Goal: Transaction & Acquisition: Purchase product/service

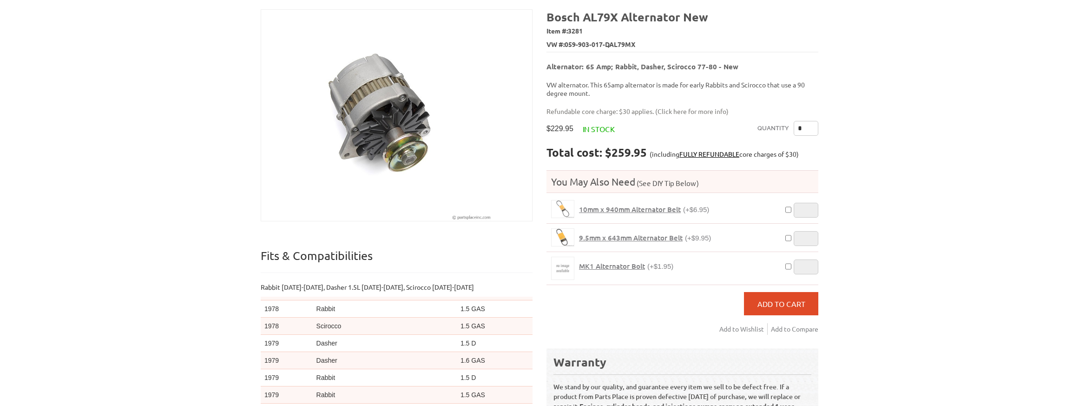
scroll to position [66, 0]
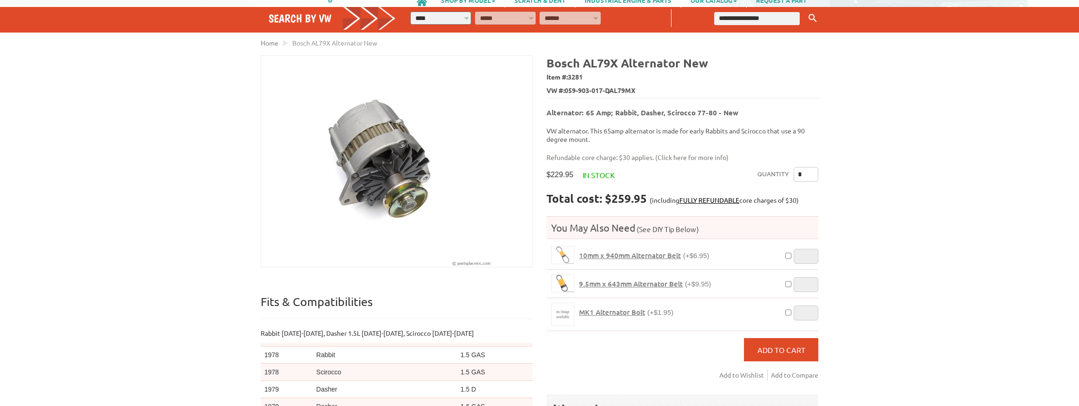
click at [92, 167] on div "VW Diesel Engine Parts Diesel Cylinder Heads and Parts Diesel Timing Belts, Ten…" at bounding box center [539, 287] width 1079 height 706
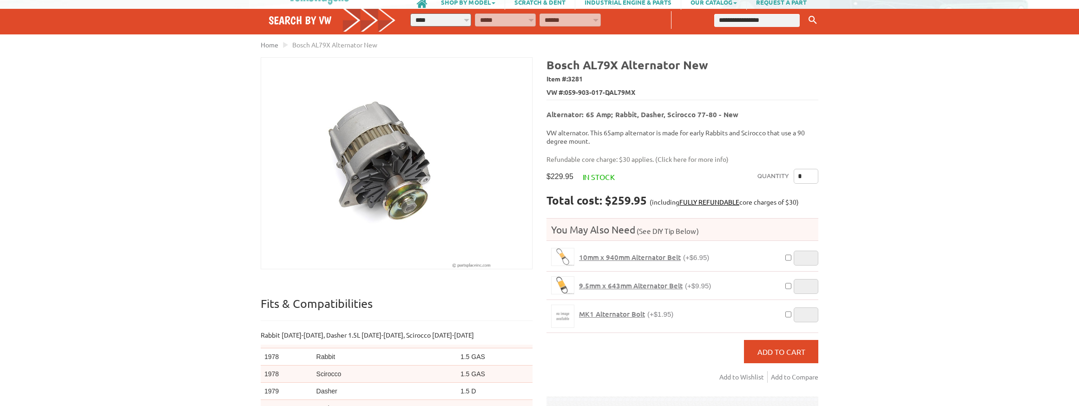
click at [441, 23] on select "**********" at bounding box center [440, 19] width 61 height 13
select select "*********"
click at [410, 13] on select "**********" at bounding box center [440, 19] width 61 height 13
click at [516, 18] on select "**********" at bounding box center [505, 19] width 61 height 13
select select "*********"
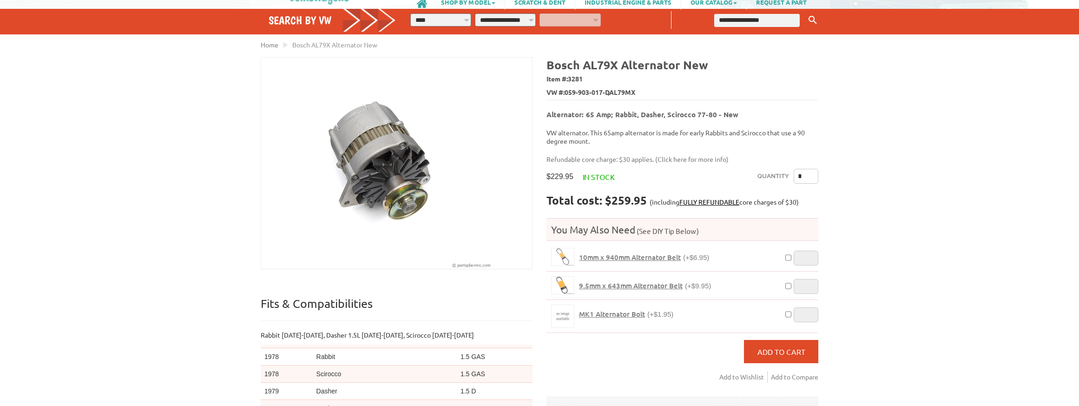
click at [475, 13] on select "**********" at bounding box center [505, 19] width 61 height 13
click at [555, 20] on select "**********" at bounding box center [570, 19] width 61 height 13
select select "*********"
click at [540, 13] on select "**********" at bounding box center [570, 19] width 61 height 13
click at [759, 22] on input "text" at bounding box center [757, 20] width 86 height 13
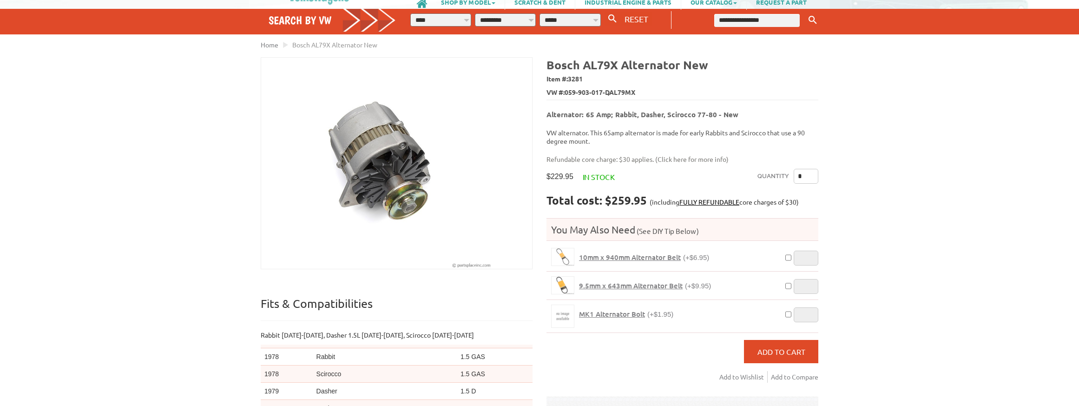
click at [271, 40] on li "Home" at bounding box center [270, 45] width 18 height 10
click at [269, 43] on span "Home" at bounding box center [270, 44] width 18 height 8
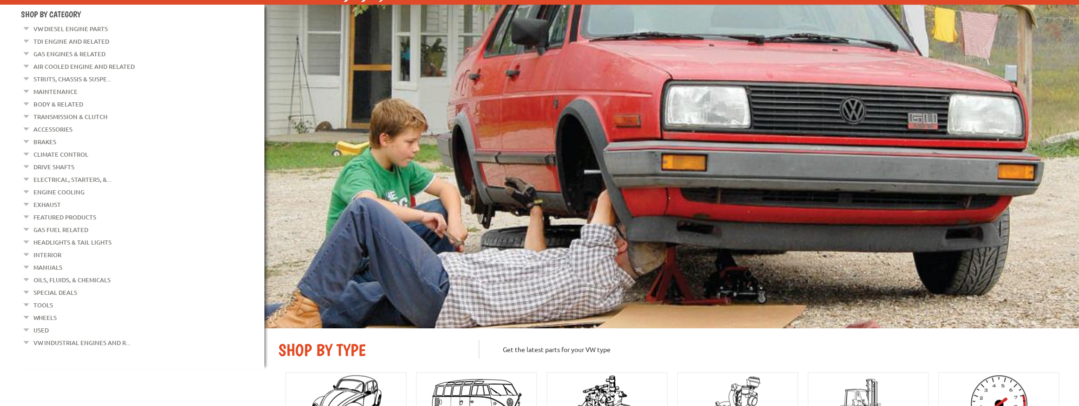
scroll to position [95, 0]
click at [74, 173] on link "Electrical, Starters, &..." at bounding box center [72, 179] width 78 height 12
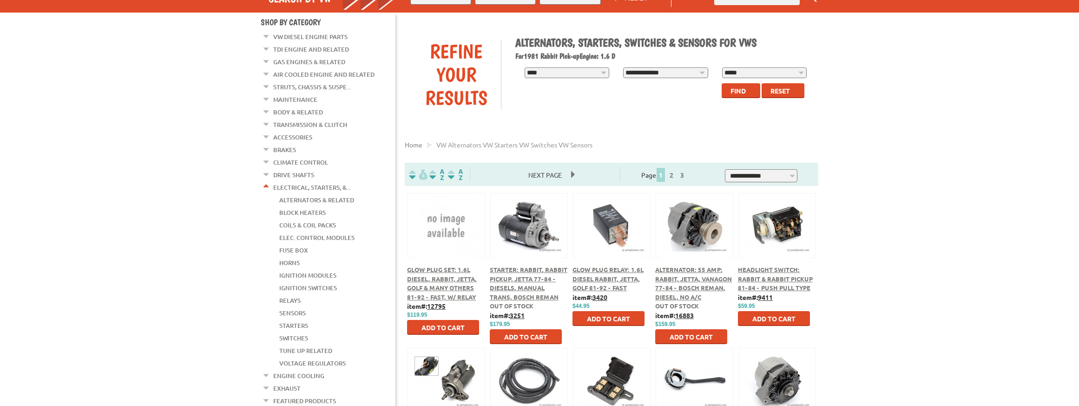
scroll to position [170, 0]
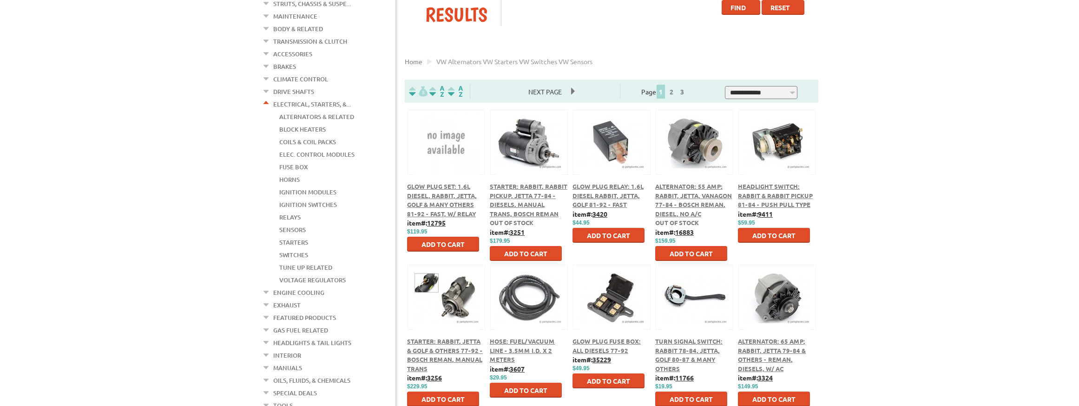
click at [674, 194] on span "Alternator: 55 Amp; Rabbit, Jetta, Vanagon 77-84 - Bosch Reman, Diesel, No A/C" at bounding box center [693, 199] width 77 height 35
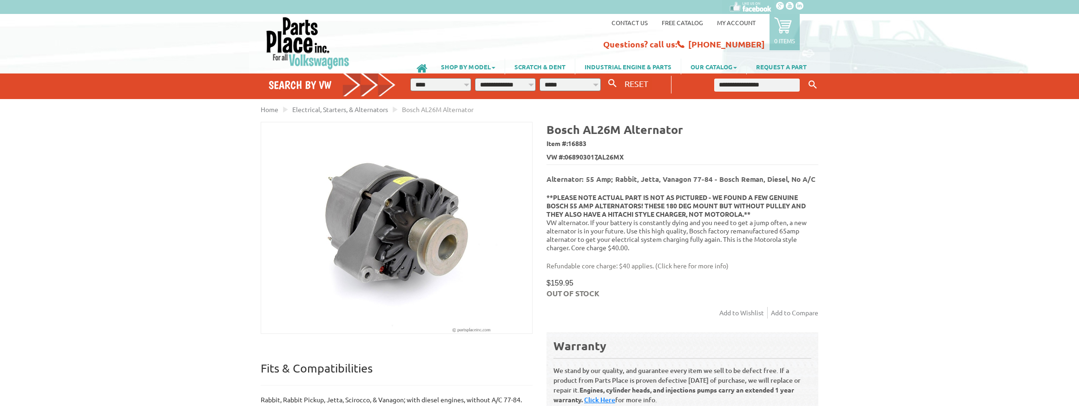
drag, startPoint x: 143, startPoint y: 161, endPoint x: 26, endPoint y: 0, distance: 198.8
click at [143, 161] on div "VW Diesel Engine Parts Diesel Cylinder Heads and Parts Diesel Timing Belts, Ten…" at bounding box center [539, 353] width 1079 height 706
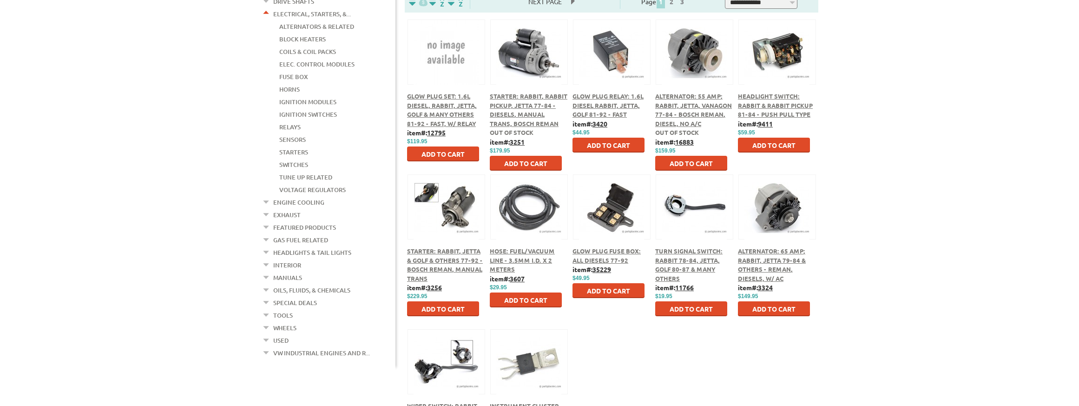
scroll to position [281, 0]
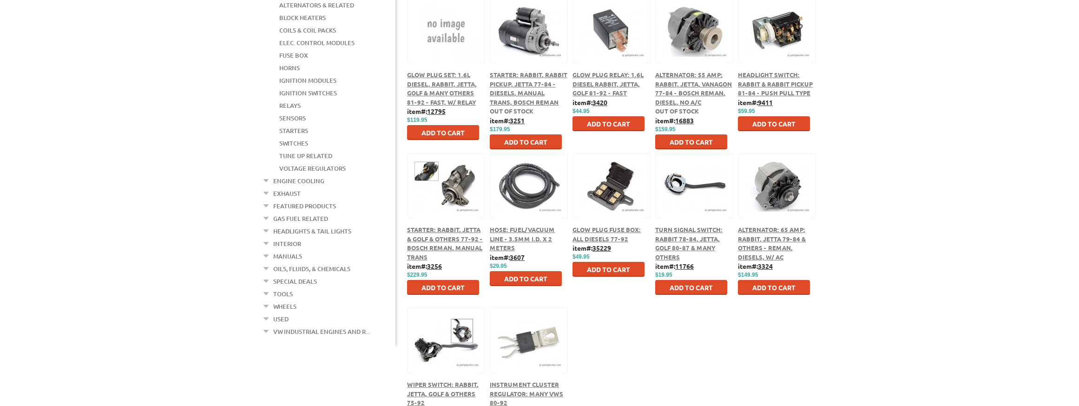
click at [872, 266] on div "VW Diesel Engine Parts Diesel Cylinder Heads and Parts Diesel Timing Belts, Ten…" at bounding box center [539, 328] width 1079 height 1219
click at [798, 240] on span "Alternator: 65 Amp; Rabbit, Jetta 79-84 & Others - Reman, Diesels, w/ AC" at bounding box center [772, 242] width 68 height 35
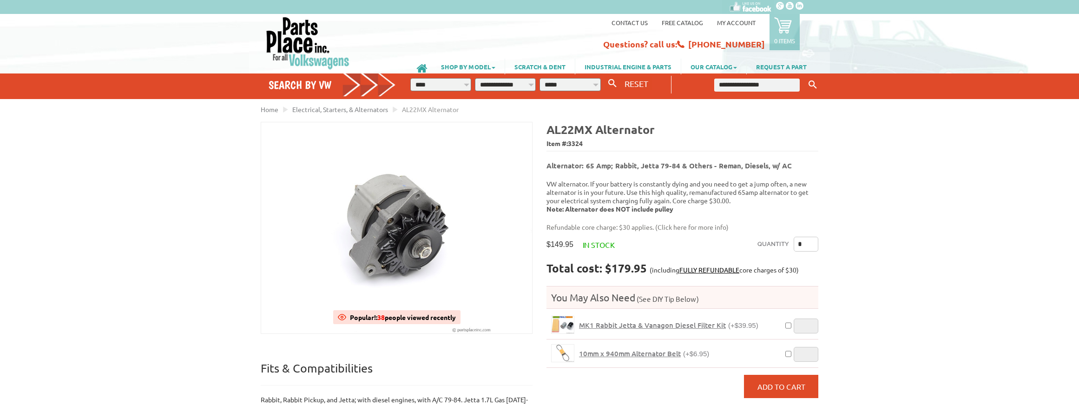
click at [600, 189] on p "VW alternator. If your battery is constantly dying and you need to get a jump o…" at bounding box center [683, 195] width 272 height 33
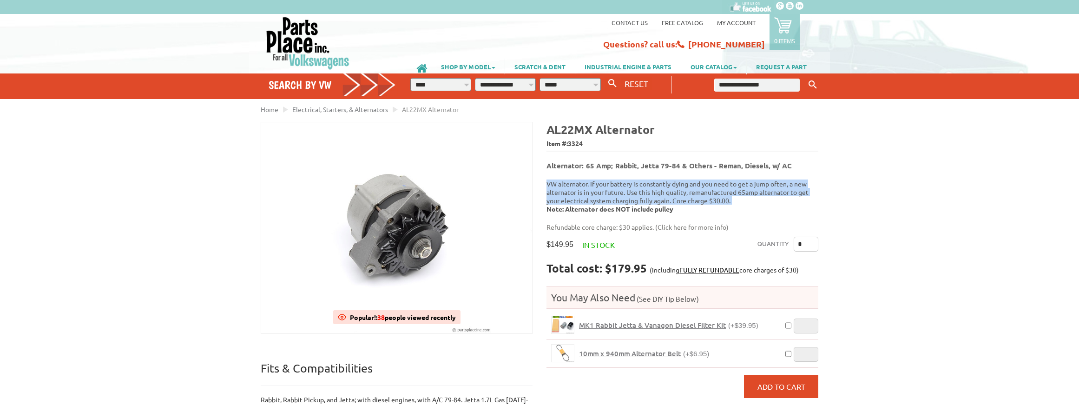
click at [600, 189] on p "VW alternator. If your battery is constantly dying and you need to get a jump o…" at bounding box center [683, 195] width 272 height 33
click at [599, 190] on p "VW alternator. If your battery is constantly dying and you need to get a jump o…" at bounding box center [683, 195] width 272 height 33
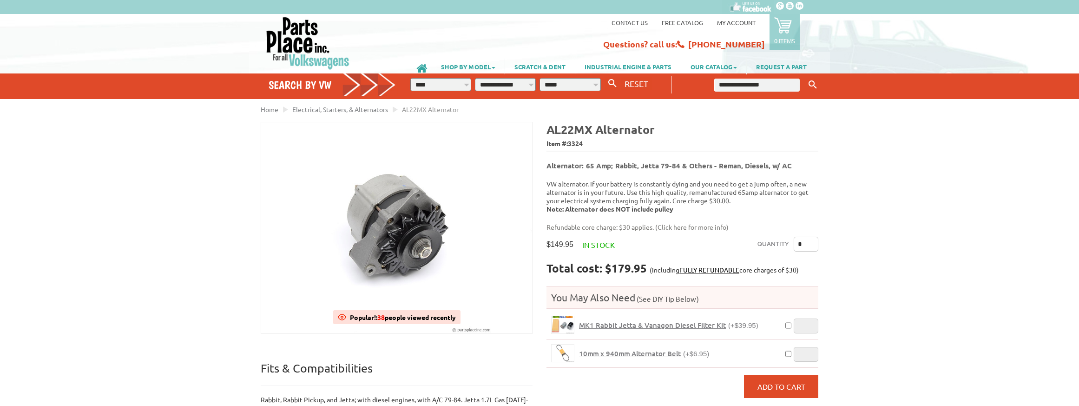
click at [589, 181] on p "VW alternator. If your battery is constantly dying and you need to get a jump o…" at bounding box center [683, 195] width 272 height 33
drag, startPoint x: 588, startPoint y: 178, endPoint x: 666, endPoint y: 179, distance: 78.1
click at [666, 179] on p "VW alternator. If your battery is constantly dying and you need to get a jump o…" at bounding box center [683, 195] width 272 height 33
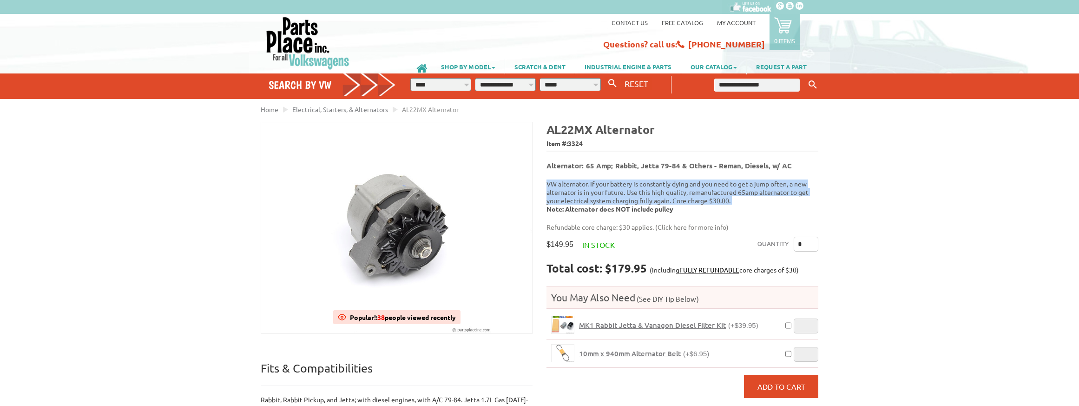
click at [666, 179] on p "VW alternator. If your battery is constantly dying and you need to get a jump o…" at bounding box center [683, 195] width 272 height 33
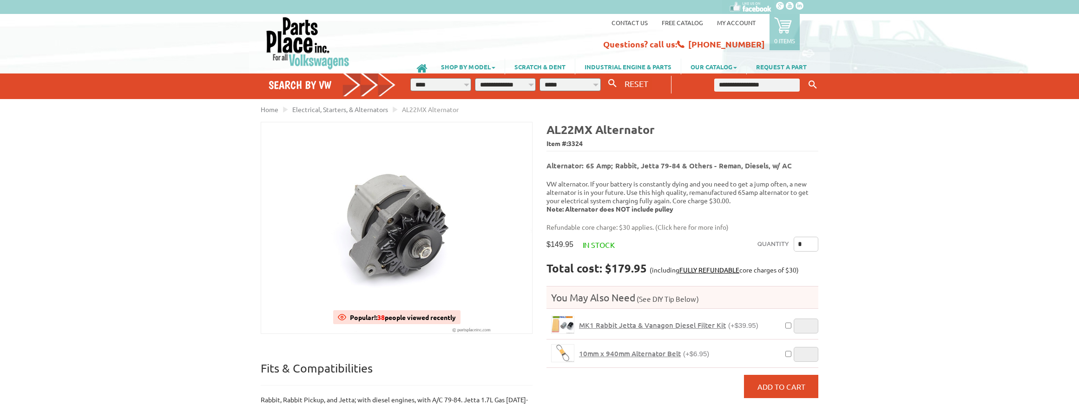
click at [647, 187] on p "VW alternator. If your battery is constantly dying and you need to get a jump o…" at bounding box center [683, 195] width 272 height 33
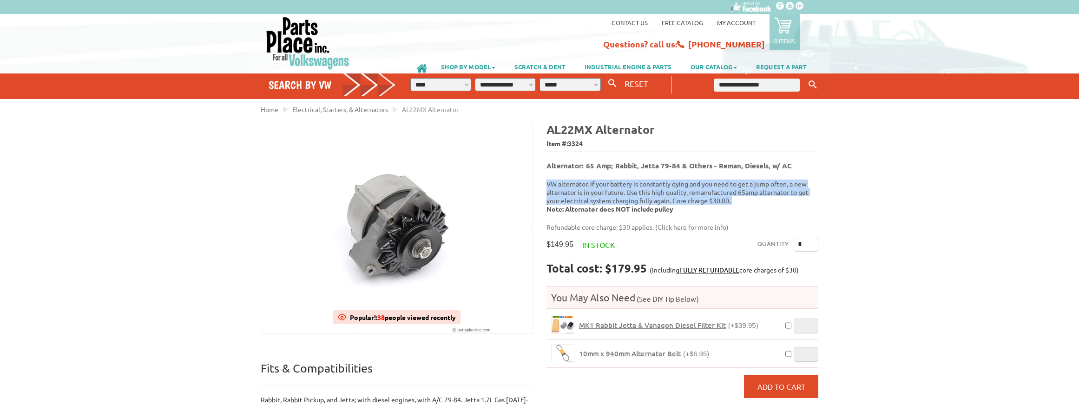
click at [647, 187] on p "VW alternator. If your battery is constantly dying and you need to get a jump o…" at bounding box center [683, 195] width 272 height 33
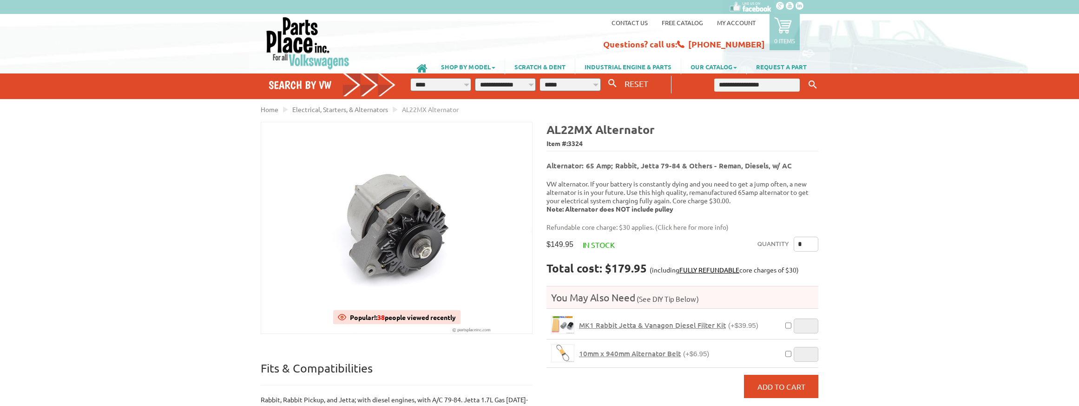
click at [647, 187] on p "VW alternator. If your battery is constantly dying and you need to get a jump o…" at bounding box center [683, 195] width 272 height 33
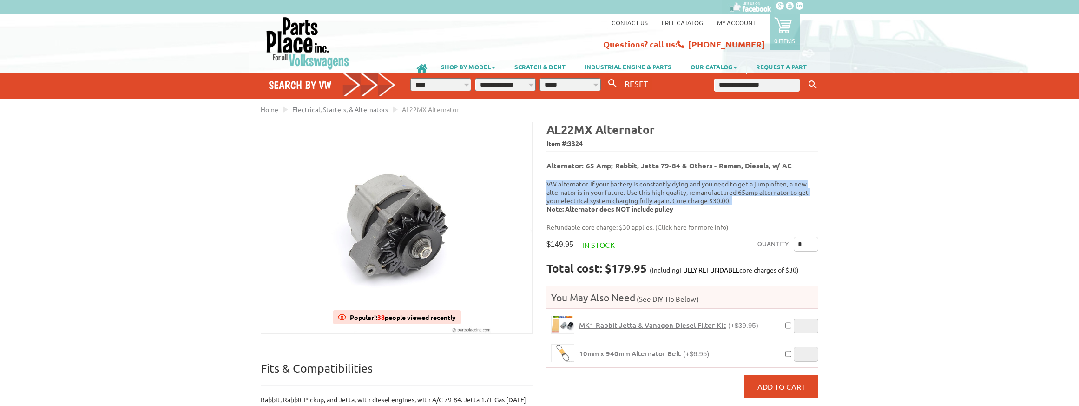
click at [647, 187] on p "VW alternator. If your battery is constantly dying and you need to get a jump o…" at bounding box center [683, 195] width 272 height 33
click at [647, 198] on p "VW alternator. If your battery is constantly dying and you need to get a jump o…" at bounding box center [683, 195] width 272 height 33
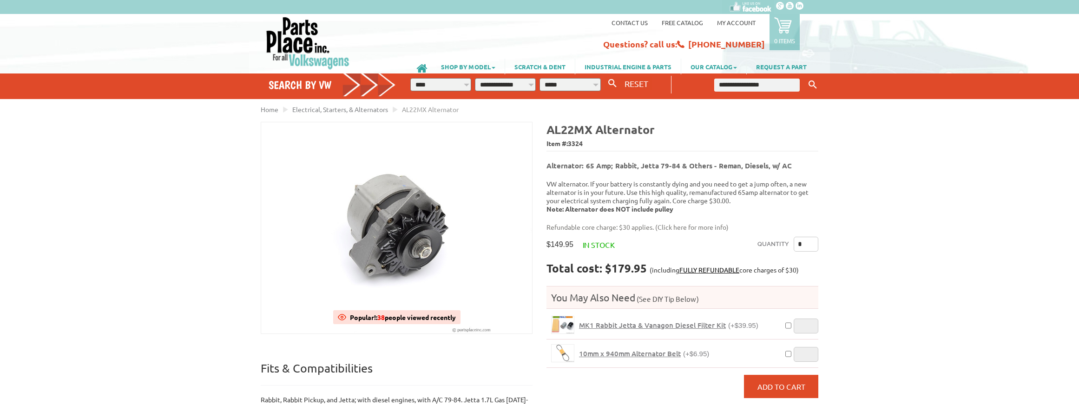
click at [598, 189] on p "VW alternator. If your battery is constantly dying and you need to get a jump o…" at bounding box center [683, 195] width 272 height 33
click at [667, 223] on link "Click here for more info" at bounding box center [692, 227] width 69 height 8
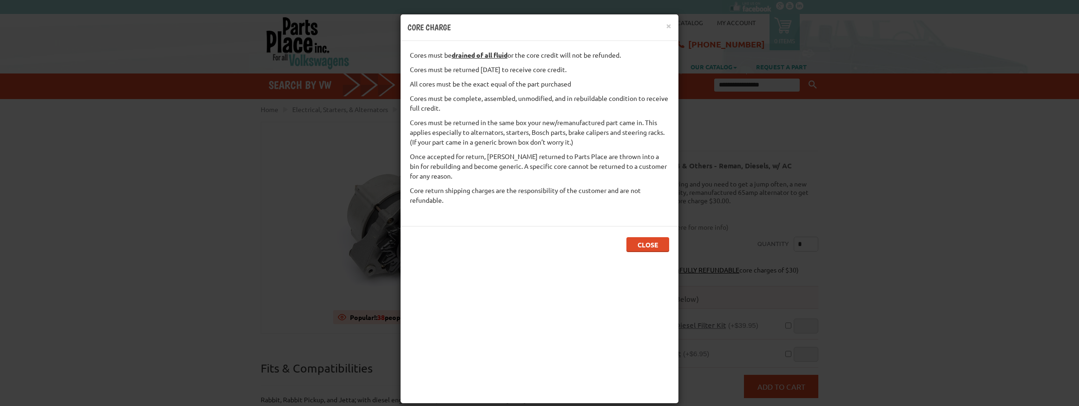
click at [667, 221] on body "VW Diesel Engine Parts Diesel Cylinder Heads and Parts Diesel Timing Belts, Ten…" at bounding box center [539, 203] width 1079 height 406
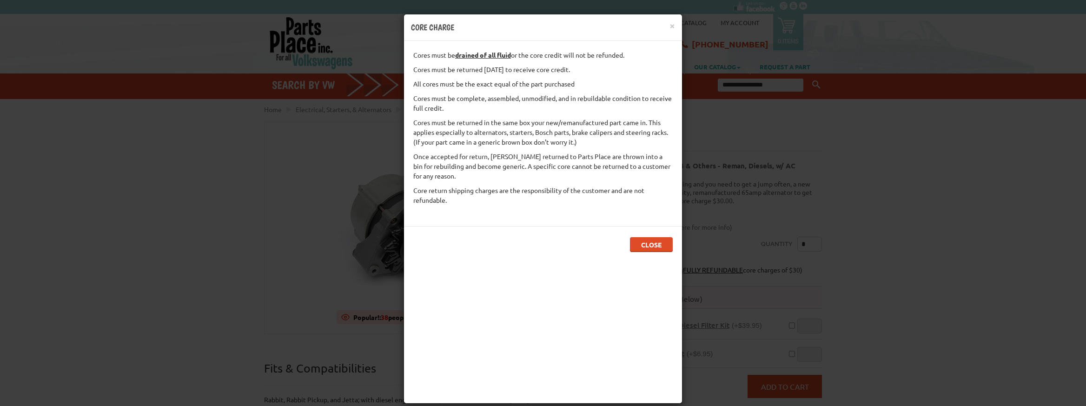
click at [446, 79] on p "All cores must be the exact equal of the part purchased" at bounding box center [542, 84] width 259 height 10
click at [669, 25] on button "×" at bounding box center [672, 25] width 6 height 10
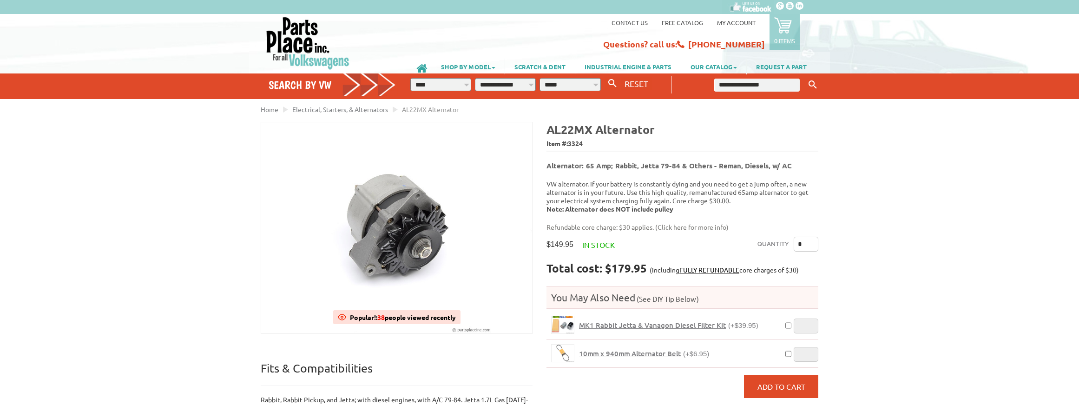
click at [968, 236] on div "VW Diesel Engine Parts Diesel Cylinder Heads and Parts Diesel Timing Belts, Ten…" at bounding box center [539, 363] width 1079 height 726
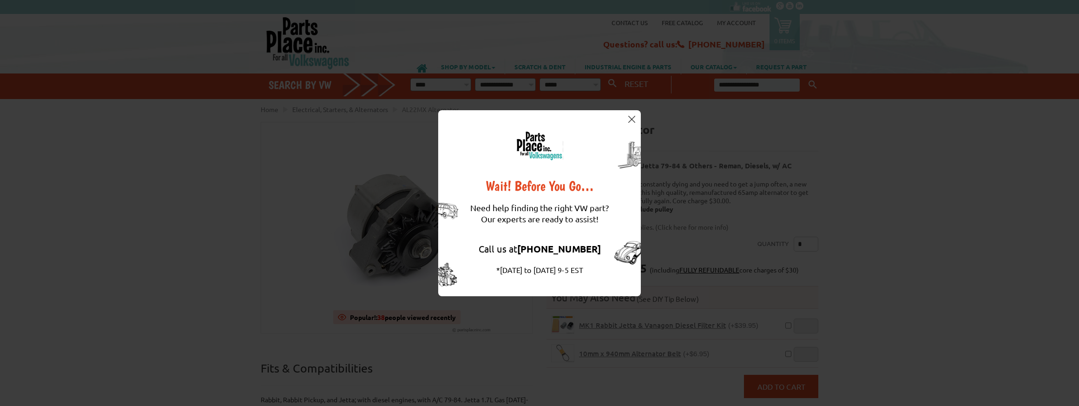
click at [630, 114] on div "Wait! Before You Go… Need help finding the right VW part? Our experts are ready…" at bounding box center [539, 203] width 203 height 186
click at [630, 116] on img at bounding box center [631, 119] width 7 height 7
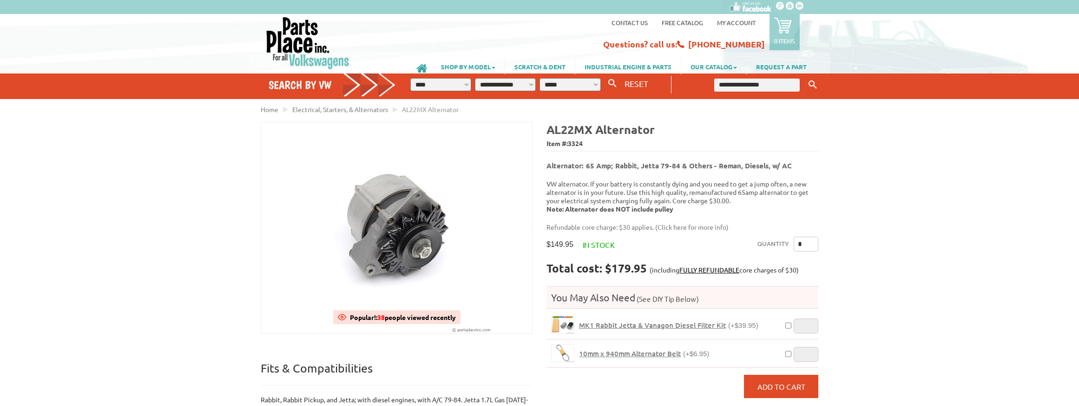
click at [951, 275] on div "VW Diesel Engine Parts Diesel Cylinder Heads and Parts Diesel Timing Belts, Ten…" at bounding box center [539, 363] width 1079 height 726
click at [953, 174] on div "VW Diesel Engine Parts Diesel Cylinder Heads and Parts Diesel Timing Belts, Ten…" at bounding box center [539, 363] width 1079 height 726
click at [924, 228] on div "VW Diesel Engine Parts Diesel Cylinder Heads and Parts Diesel Timing Belts, Ten…" at bounding box center [539, 363] width 1079 height 726
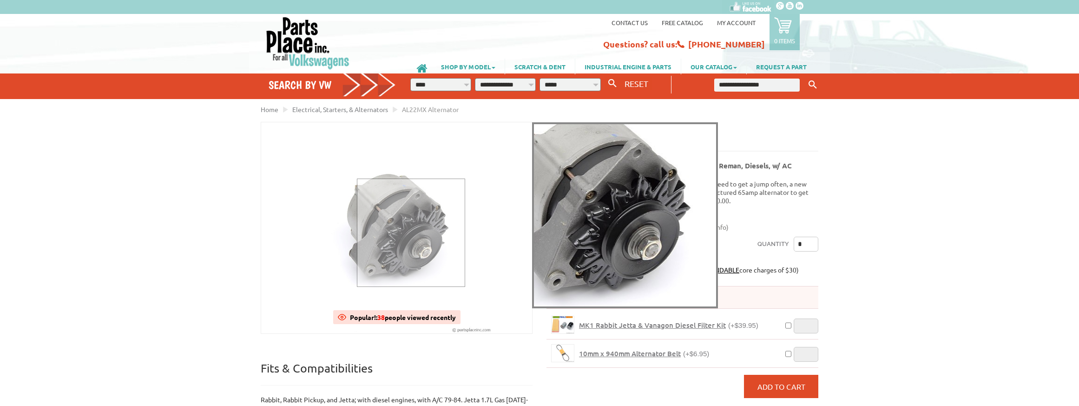
click at [410, 232] on div at bounding box center [411, 232] width 108 height 108
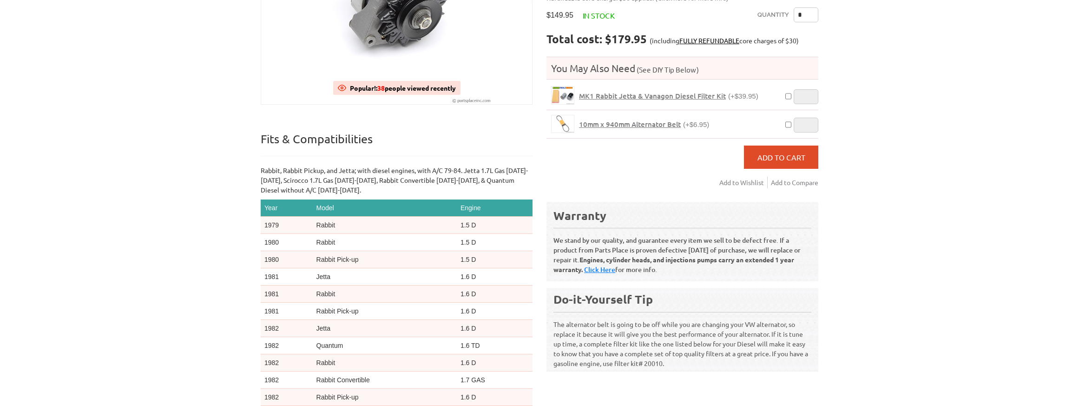
scroll to position [292, 0]
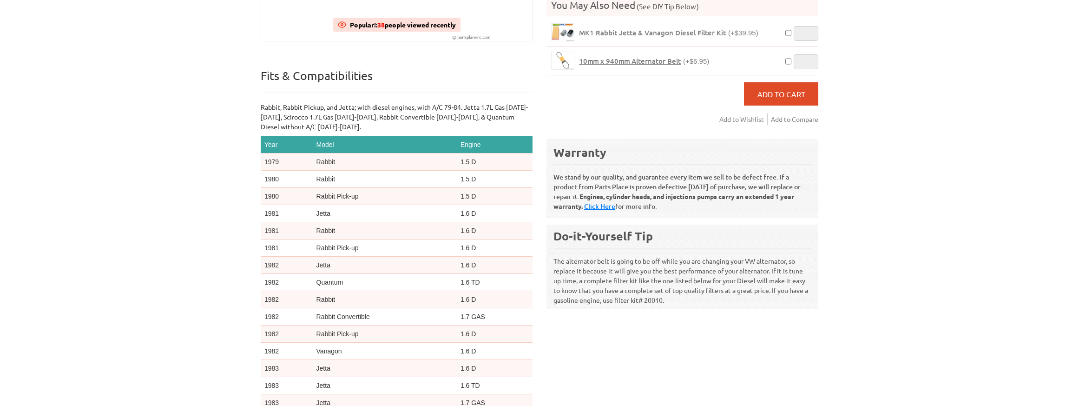
click at [105, 284] on div "VW Diesel Engine Parts Diesel Cylinder Heads and Parts Diesel Timing Belts, Ten…" at bounding box center [539, 71] width 1079 height 726
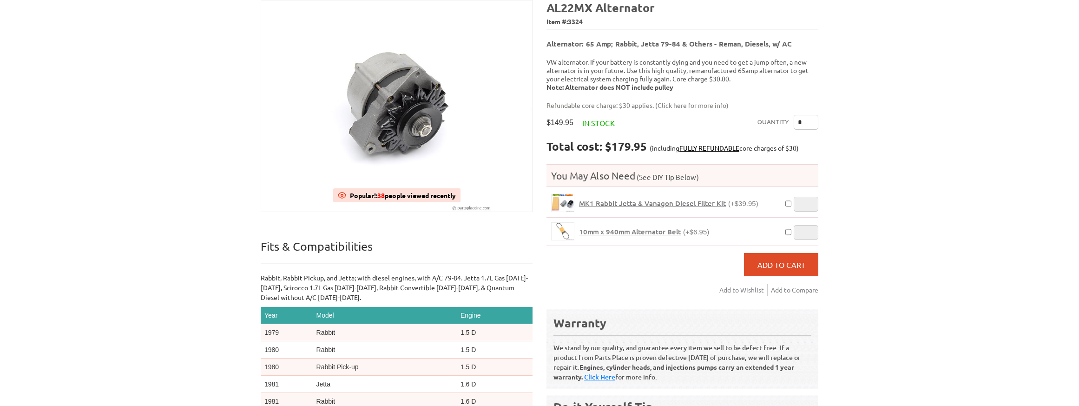
scroll to position [0, 0]
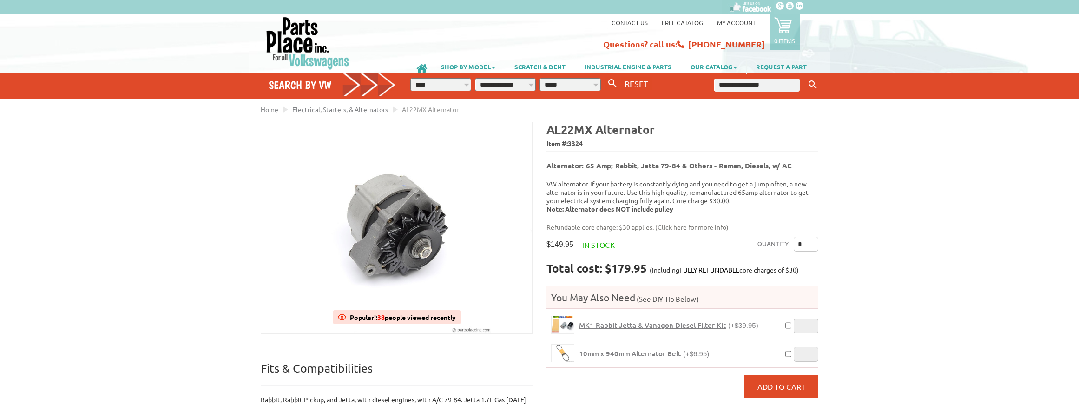
click at [197, 268] on div "VW Diesel Engine Parts Diesel Cylinder Heads and Parts Diesel Timing Belts, Ten…" at bounding box center [539, 363] width 1079 height 726
click at [196, 270] on div "VW Diesel Engine Parts Diesel Cylinder Heads and Parts Diesel Timing Belts, Ten…" at bounding box center [539, 363] width 1079 height 726
